Goal: Download file/media

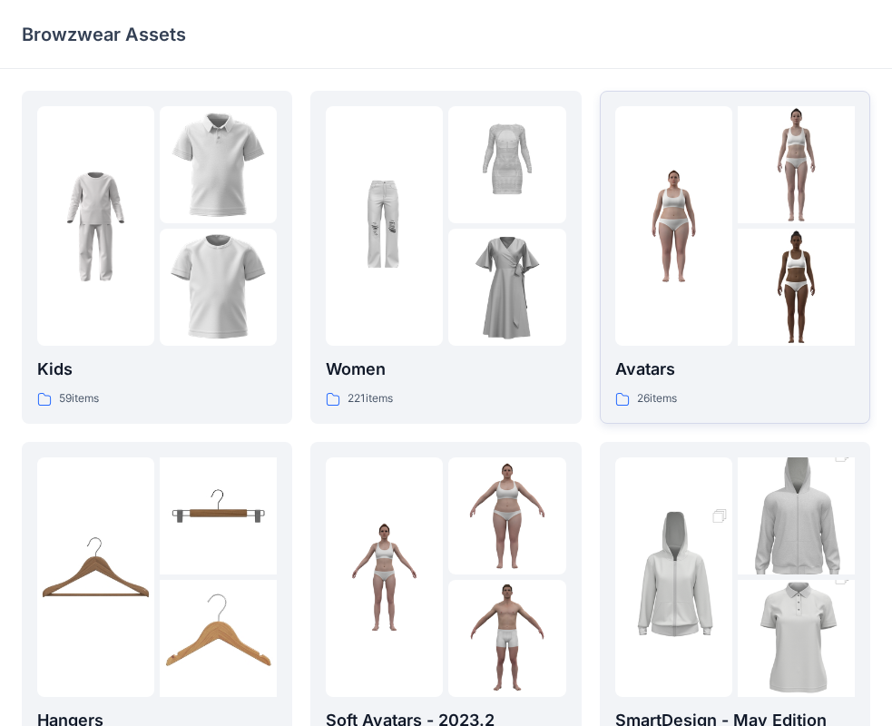
click at [741, 370] on p "Avatars" at bounding box center [734, 368] width 239 height 25
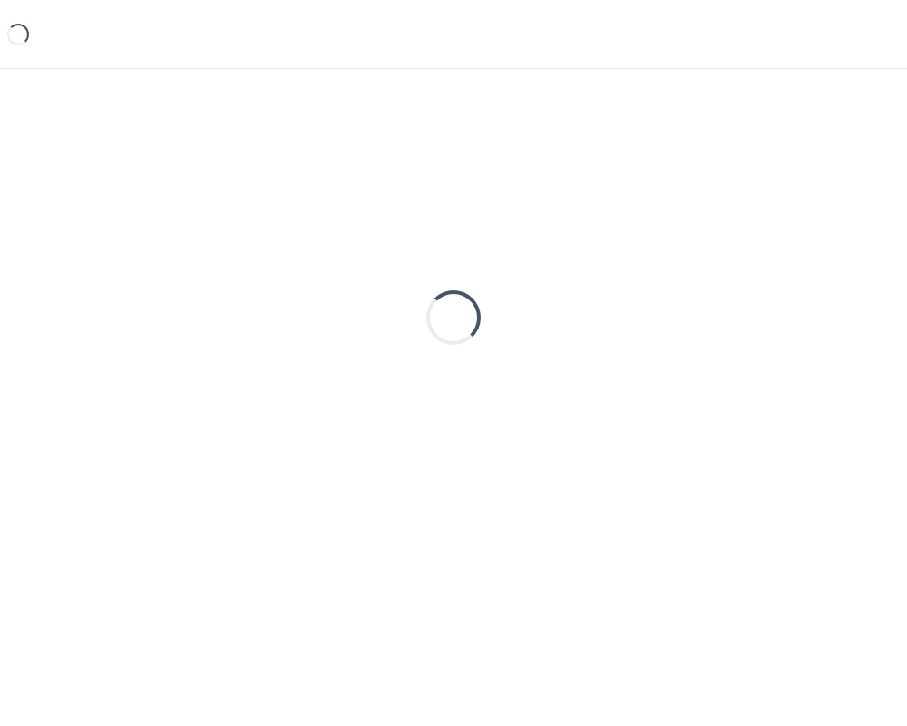
click at [740, 370] on div "Loading..." at bounding box center [453, 317] width 863 height 453
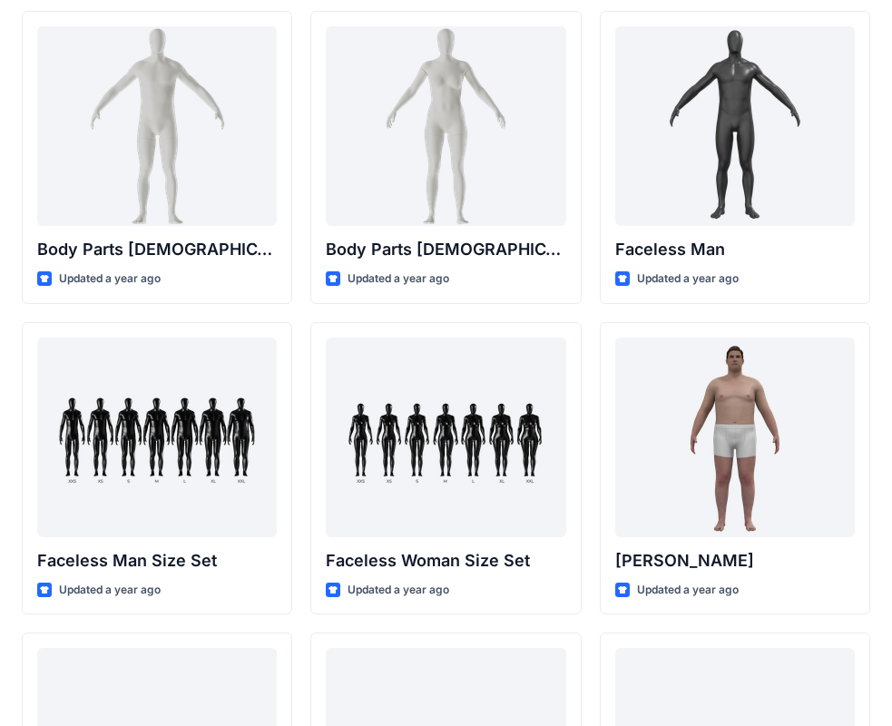
scroll to position [726, 0]
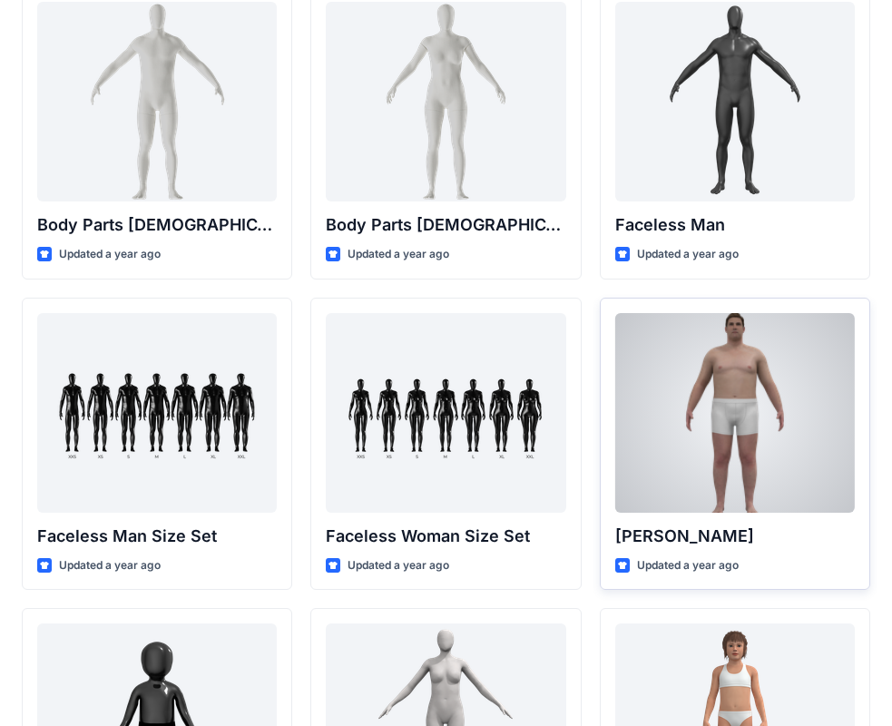
click at [705, 414] on div at bounding box center [734, 413] width 239 height 200
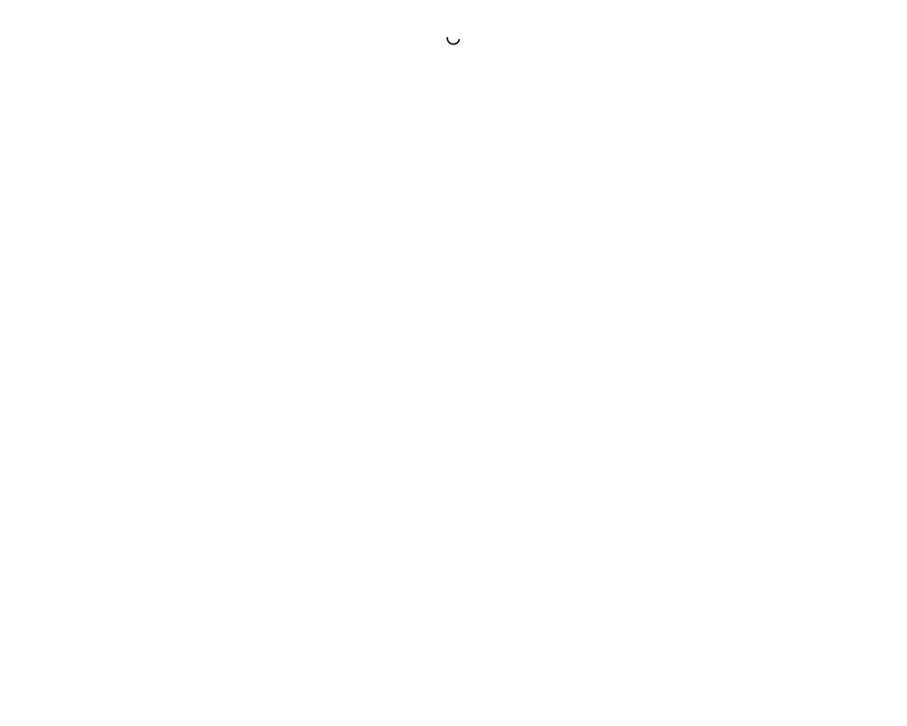
click at [705, 414] on div at bounding box center [453, 363] width 907 height 726
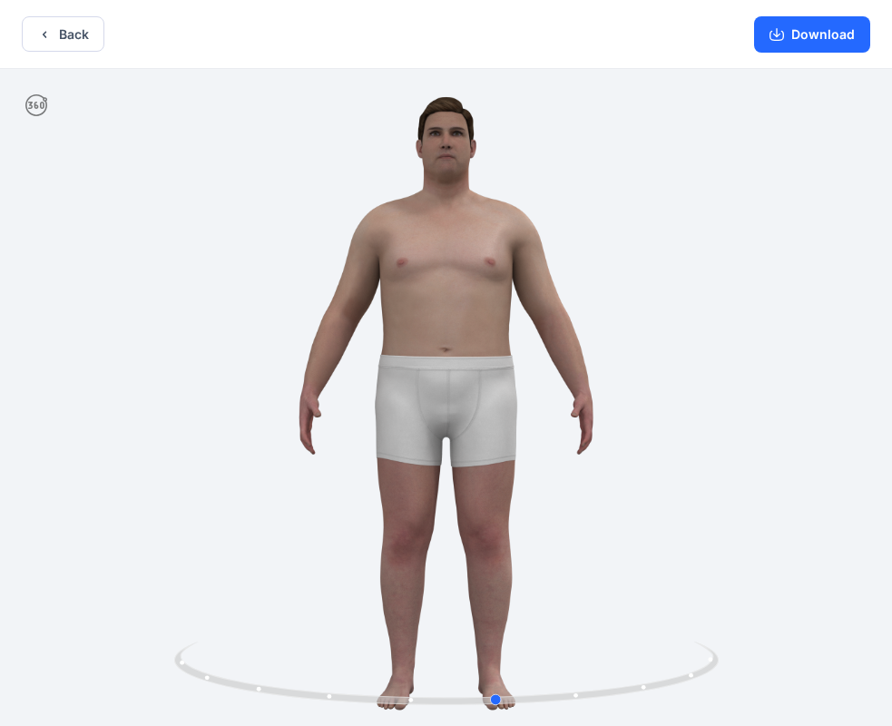
drag, startPoint x: 434, startPoint y: 340, endPoint x: 518, endPoint y: 392, distance: 98.2
click at [515, 395] on div at bounding box center [446, 399] width 892 height 660
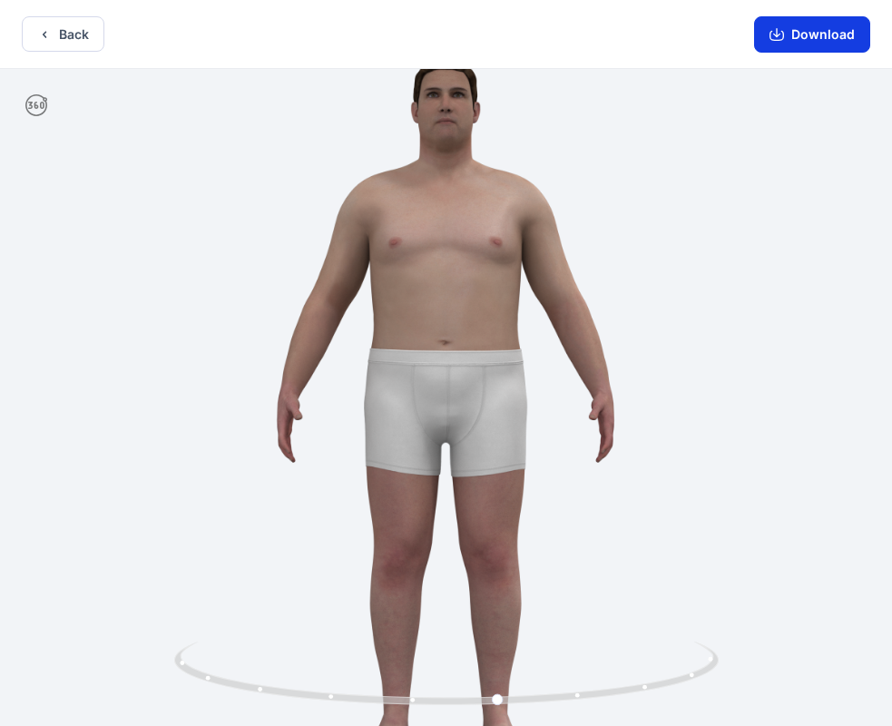
click at [811, 36] on button "Download" at bounding box center [812, 34] width 116 height 36
